Goal: Find specific page/section: Find specific page/section

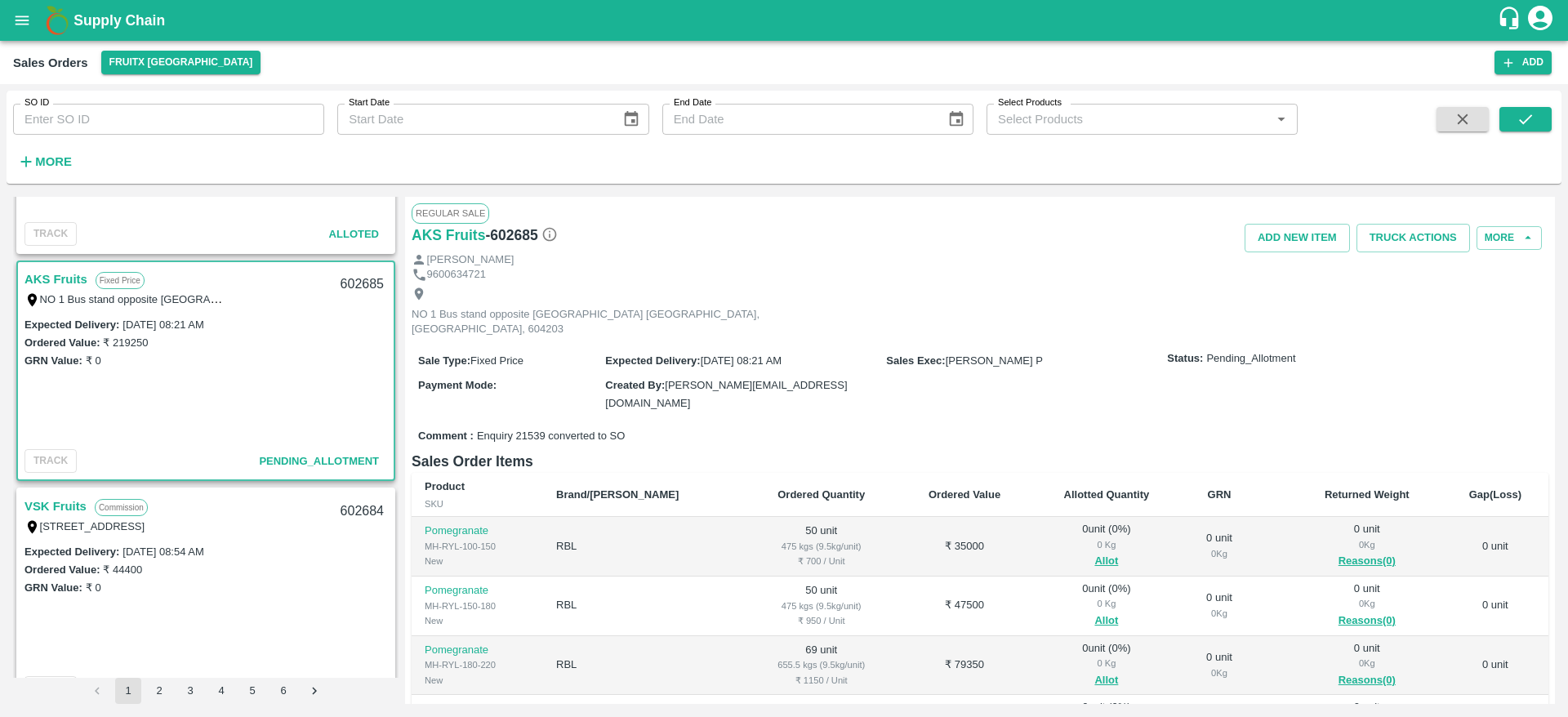
scroll to position [189, 0]
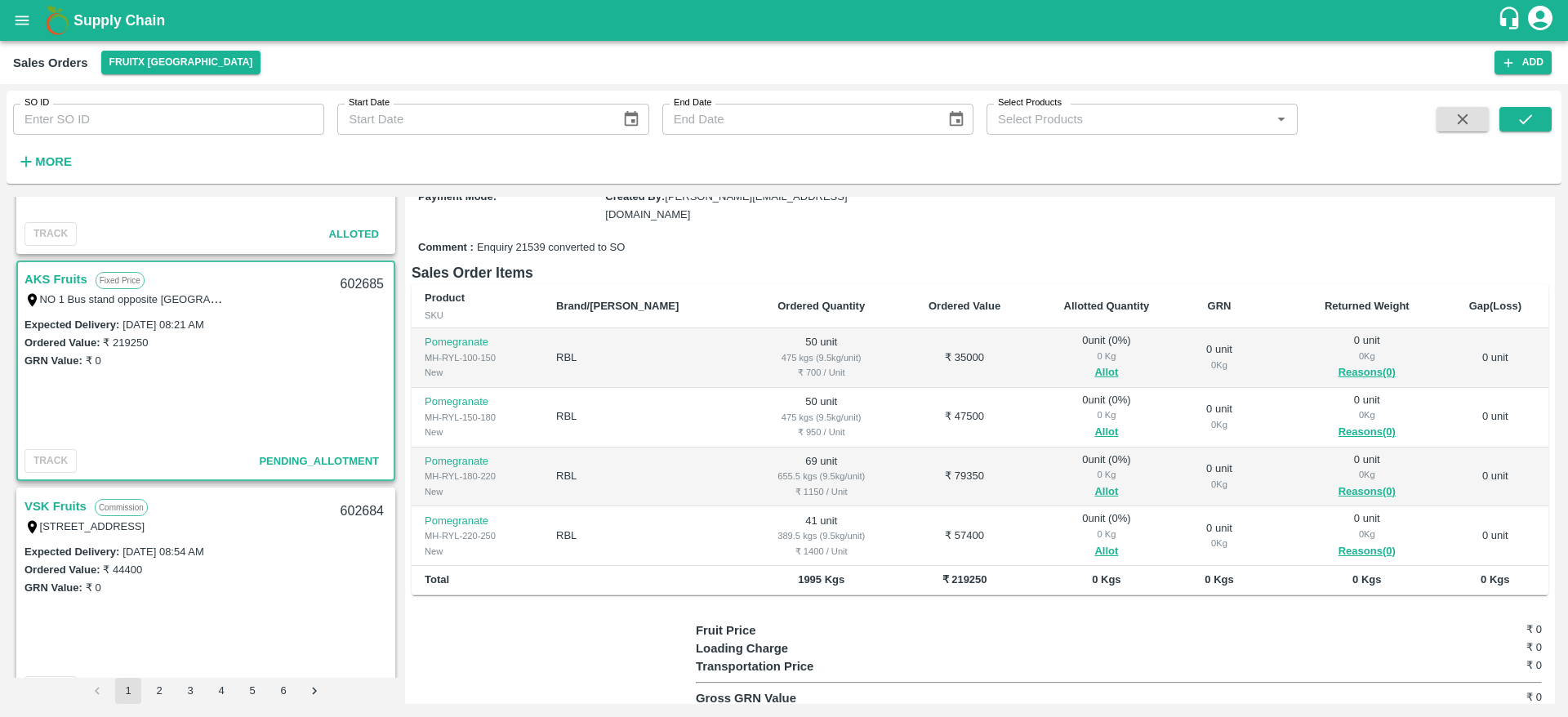
click at [79, 30] on h1 "Supply Chain" at bounding box center [785, 20] width 1423 height 23
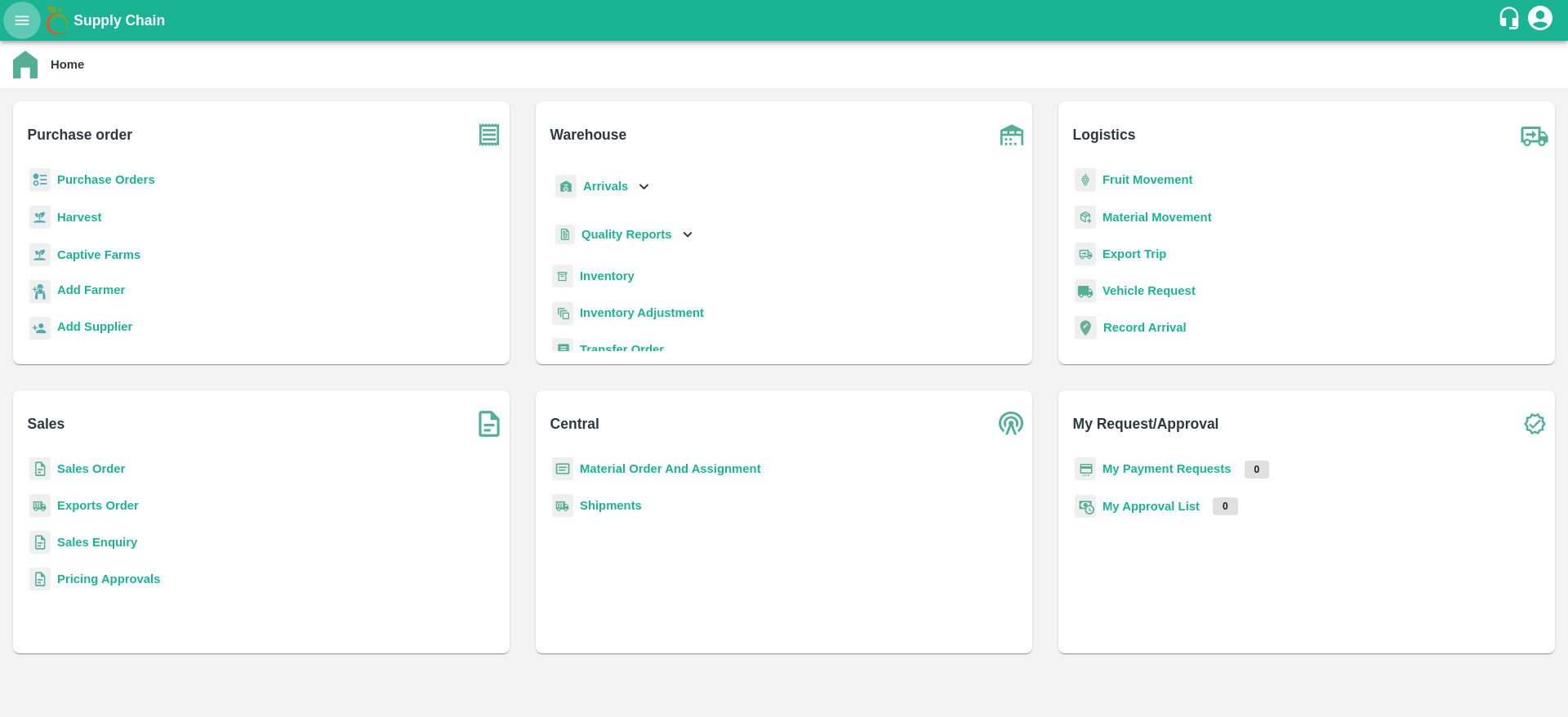
click at [18, 23] on icon "open drawer" at bounding box center [23, 20] width 14 height 9
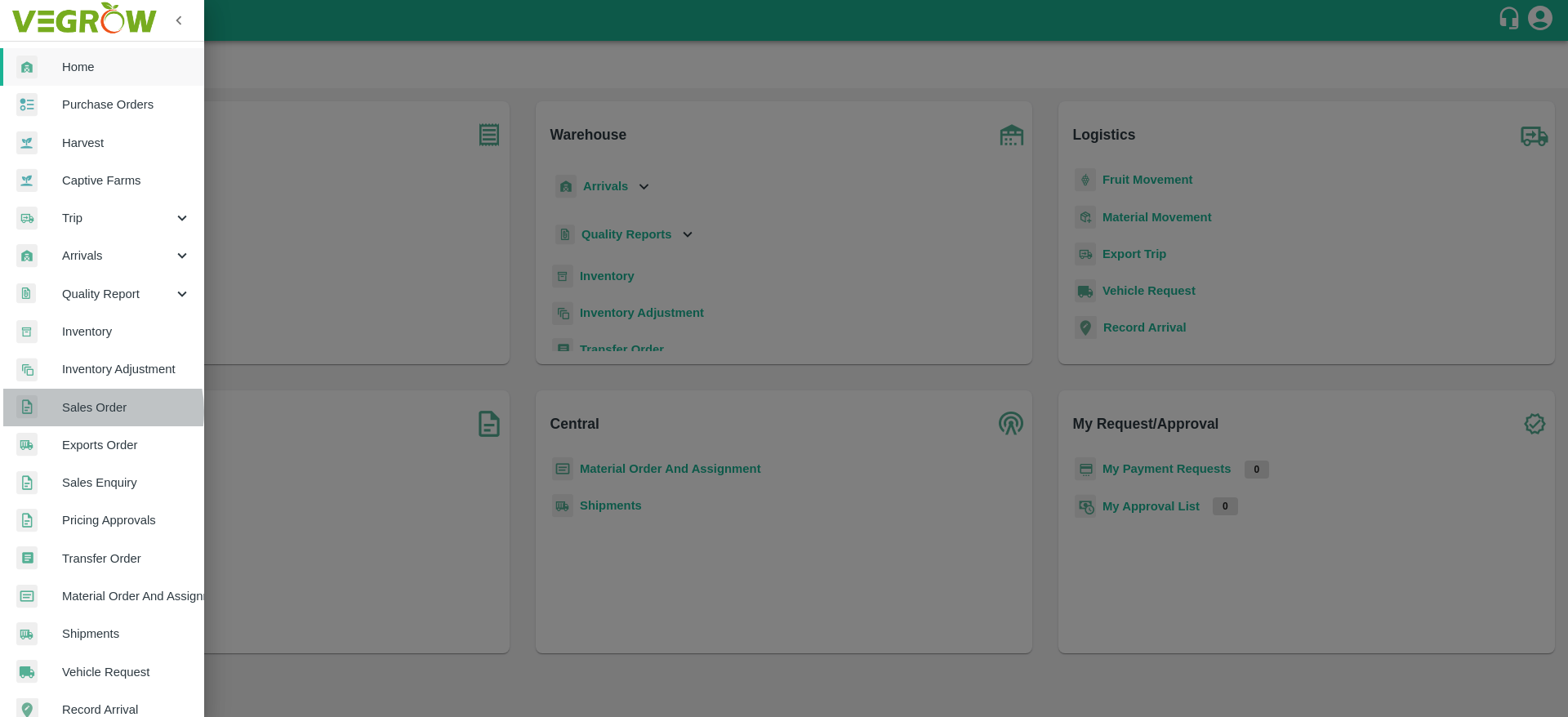
click at [92, 411] on span "Sales Order" at bounding box center [126, 407] width 129 height 18
